Goal: Task Accomplishment & Management: Manage account settings

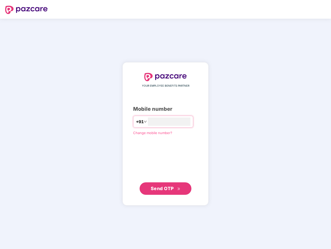
click at [166, 124] on input "number" at bounding box center [169, 121] width 43 height 8
click at [26, 10] on img at bounding box center [26, 10] width 43 height 8
click at [136, 122] on span "+91" at bounding box center [140, 121] width 8 height 6
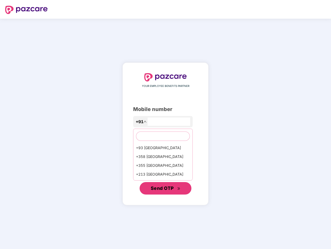
click at [166, 188] on span "Send OTP" at bounding box center [162, 187] width 23 height 5
